Goal: Navigation & Orientation: Find specific page/section

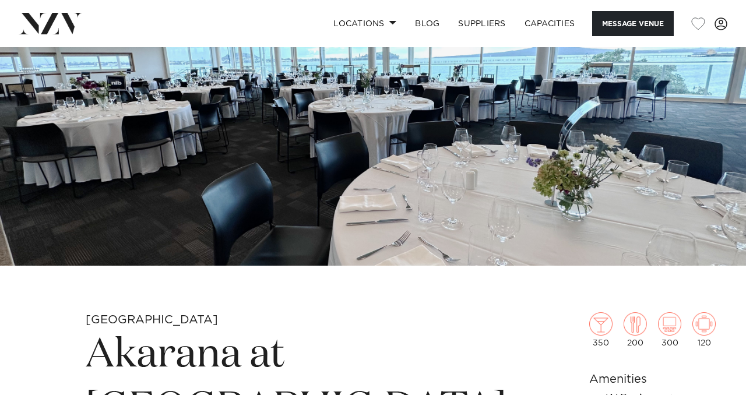
scroll to position [275, 0]
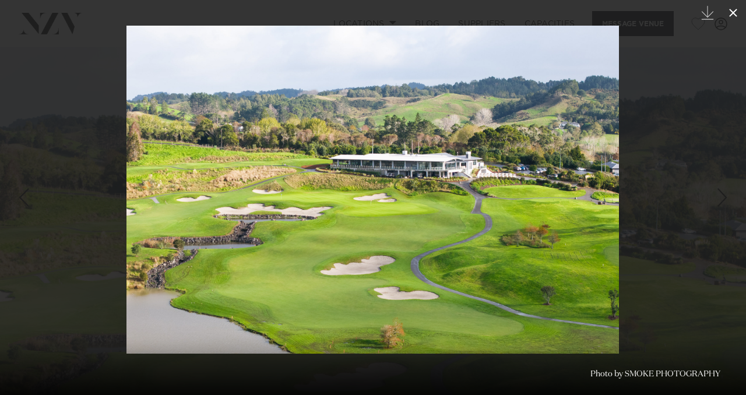
click at [729, 15] on icon at bounding box center [733, 13] width 14 height 14
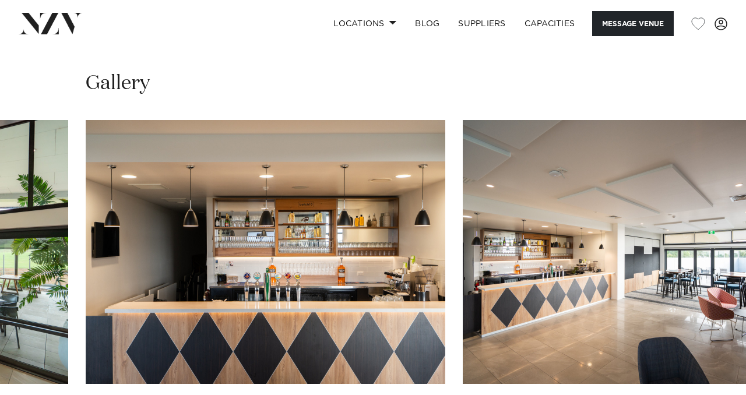
scroll to position [1076, 0]
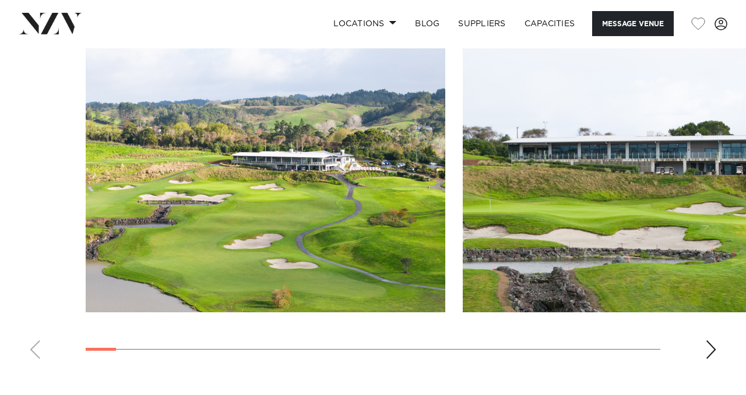
click at [97, 348] on div at bounding box center [101, 349] width 30 height 3
click at [239, 172] on img "1 / 29" at bounding box center [265, 180] width 359 height 264
